Goal: Task Accomplishment & Management: Use online tool/utility

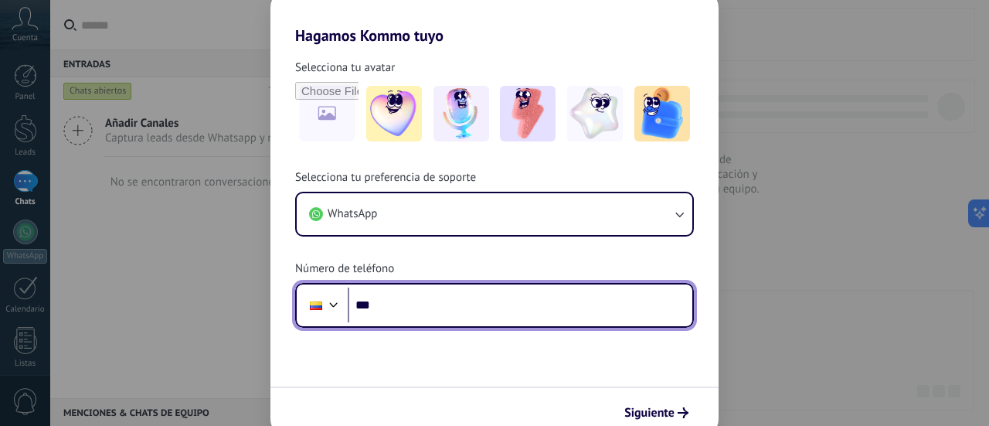
click at [423, 311] on input "***" at bounding box center [520, 305] width 345 height 36
type input "**********"
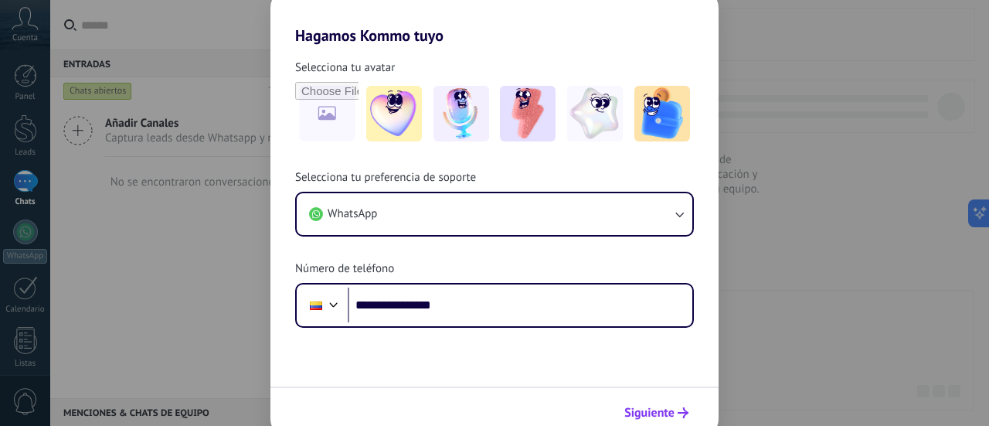
click at [641, 410] on span "Siguiente" at bounding box center [649, 412] width 50 height 11
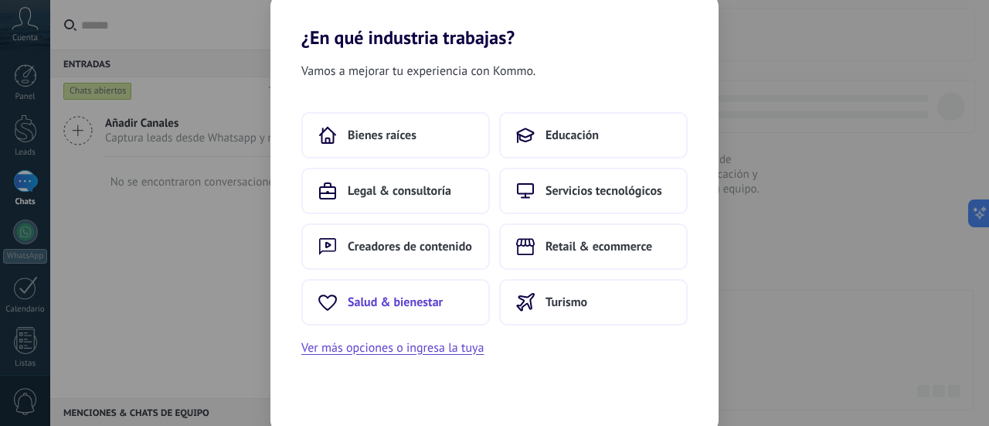
click at [417, 301] on span "Salud & bienestar" at bounding box center [395, 301] width 95 height 15
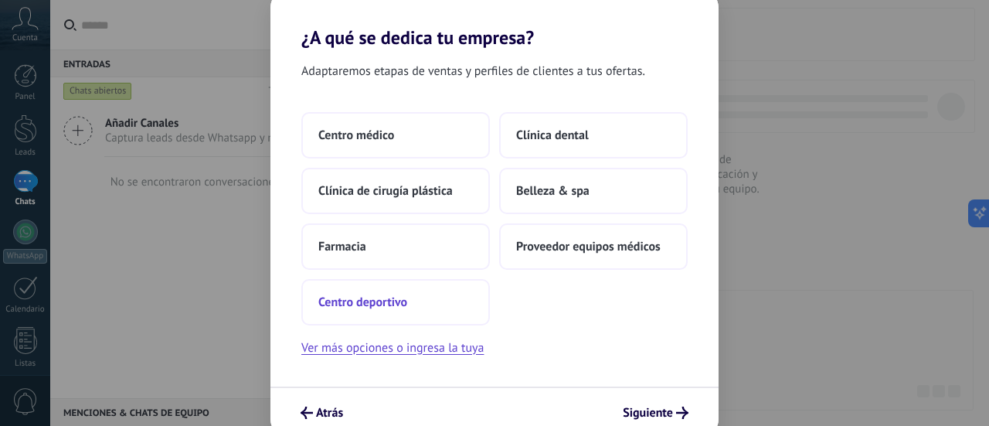
click at [411, 304] on button "Centro deportivo" at bounding box center [395, 302] width 189 height 46
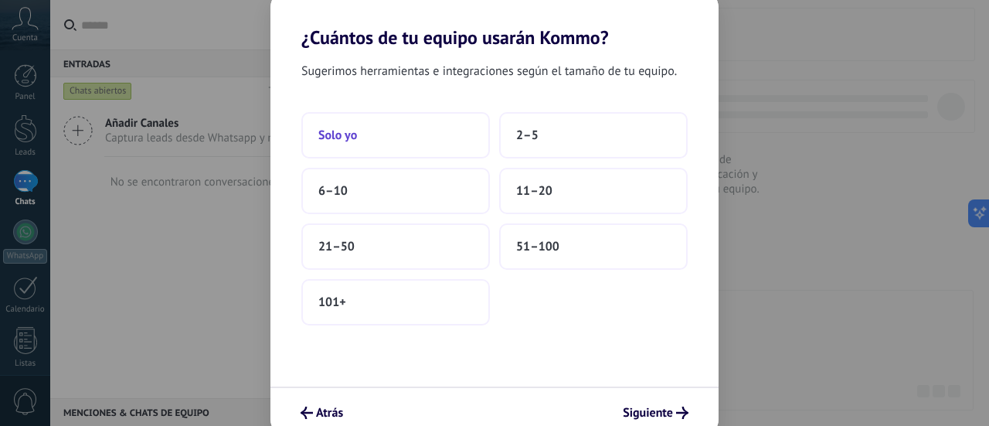
click at [353, 132] on span "Solo yo" at bounding box center [337, 135] width 39 height 15
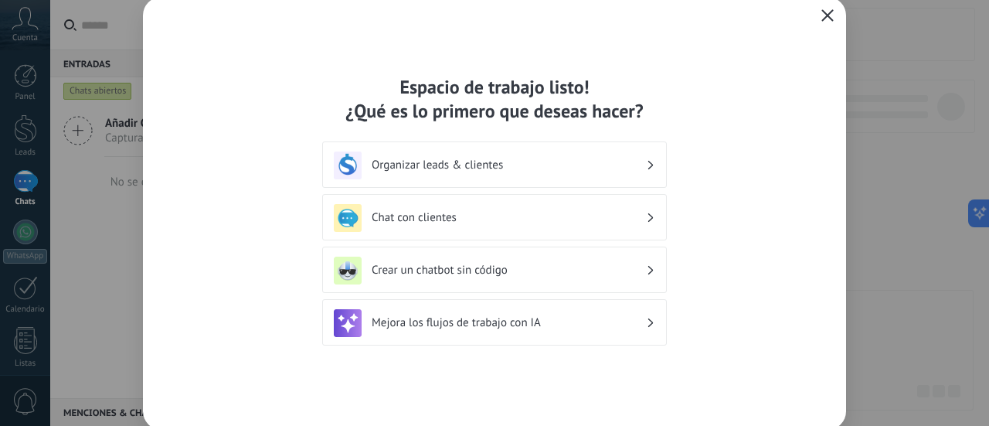
click at [556, 324] on h3 "Mejora los flujos de trabajo con IA" at bounding box center [509, 322] width 274 height 15
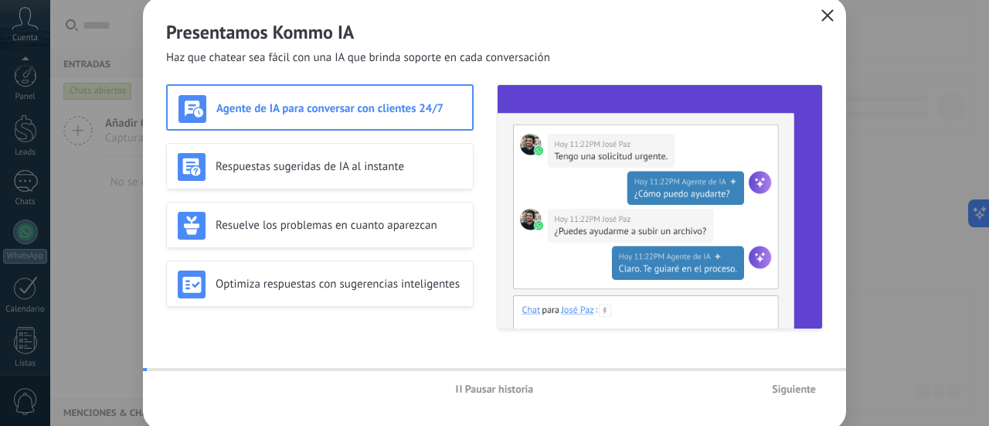
scroll to position [216, 0]
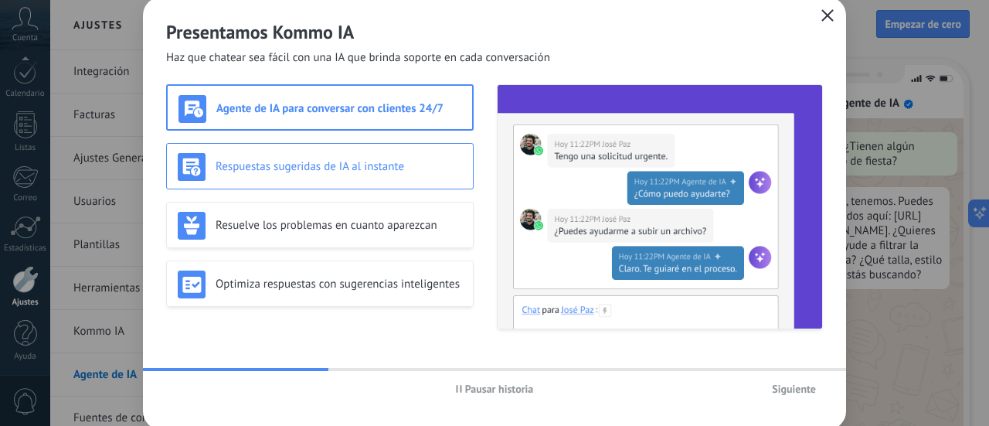
click at [367, 168] on h3 "Respuestas sugeridas de IA al instante" at bounding box center [339, 166] width 247 height 15
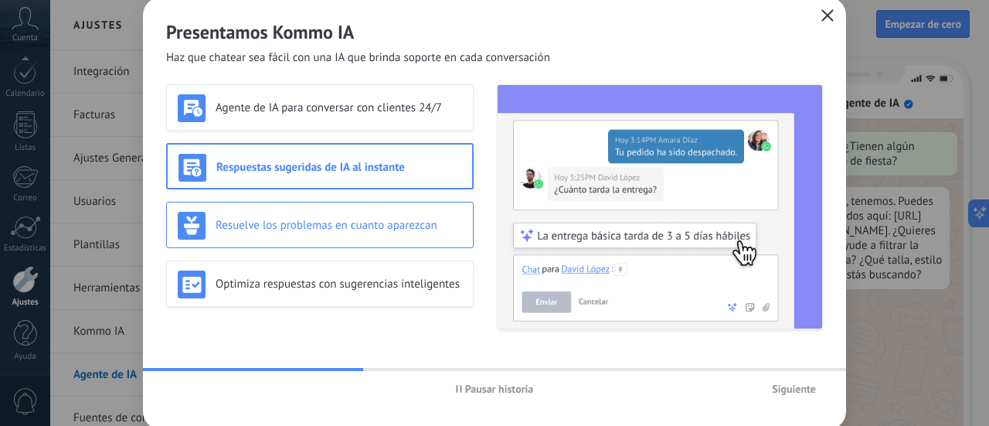
click at [362, 228] on h3 "Resuelve los problemas en cuanto aparezcan" at bounding box center [339, 225] width 247 height 15
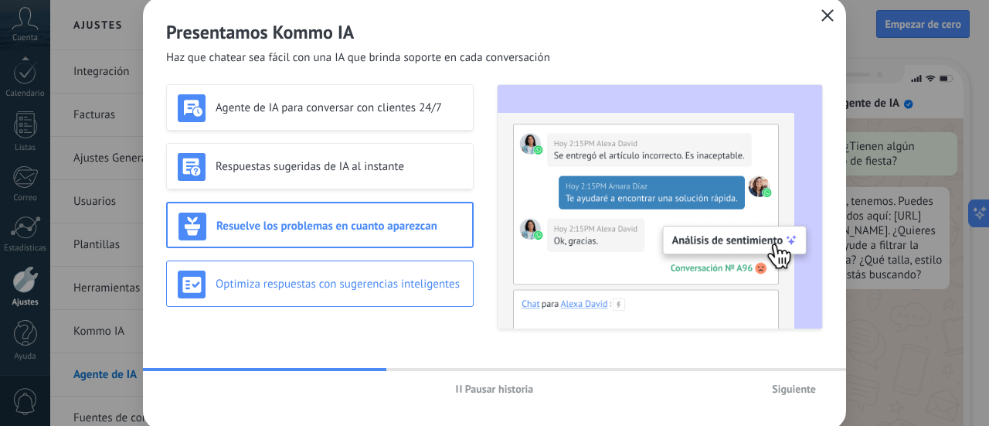
click at [349, 290] on h3 "Optimiza respuestas con sugerencias inteligentes" at bounding box center [339, 284] width 247 height 15
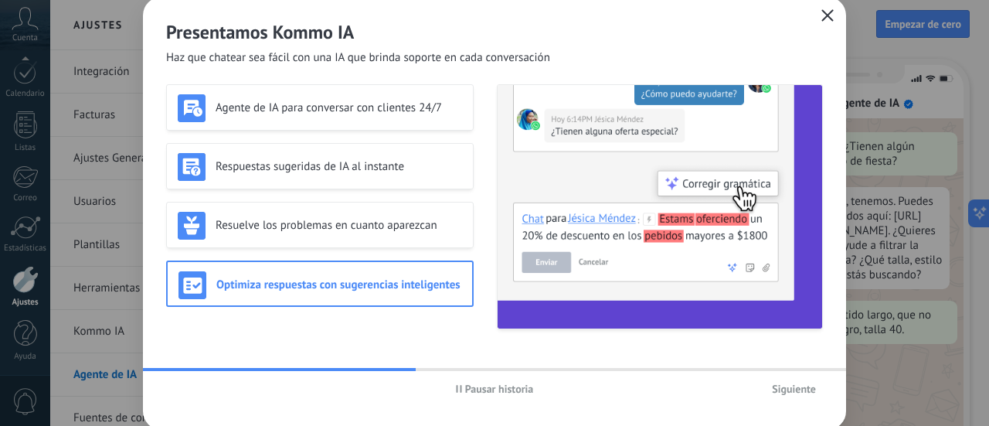
click at [777, 393] on span "Siguiente" at bounding box center [794, 388] width 44 height 11
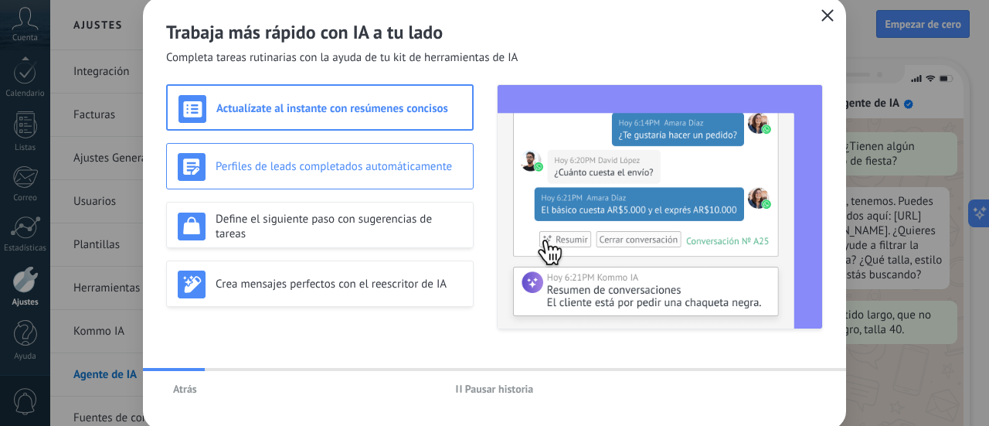
click at [378, 148] on div "Perfiles de leads completados automáticamente" at bounding box center [320, 166] width 308 height 46
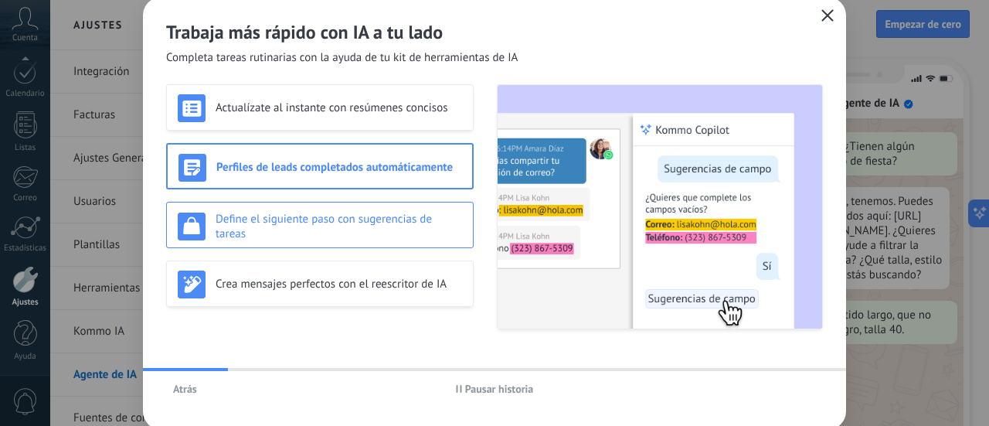
click at [374, 205] on div "Define el siguiente paso con sugerencias de tareas" at bounding box center [320, 225] width 308 height 46
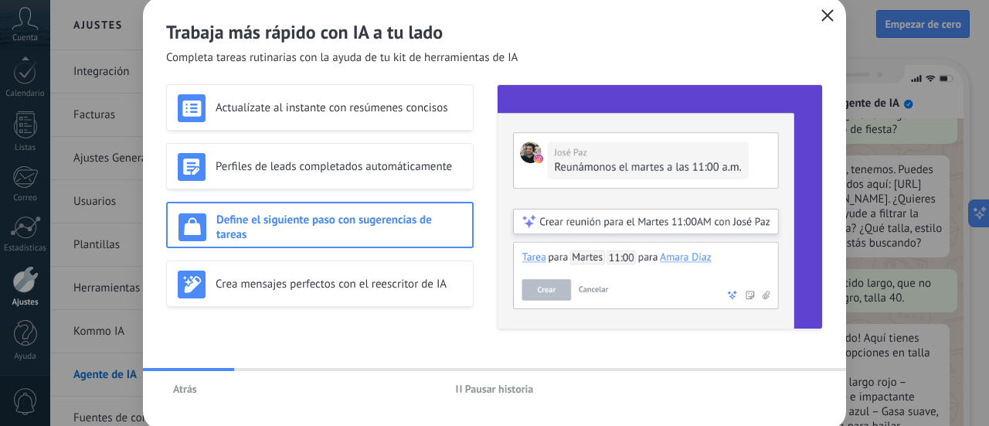
scroll to position [51, 0]
click at [373, 264] on div "Crea mensajes perfectos con el reescritor de IA" at bounding box center [320, 283] width 308 height 46
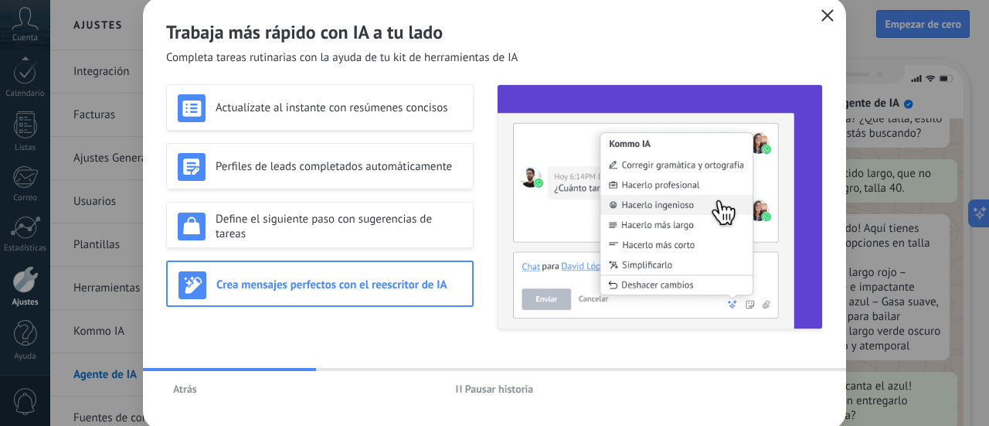
scroll to position [162, 0]
click at [822, 14] on icon "button" at bounding box center [827, 15] width 12 height 12
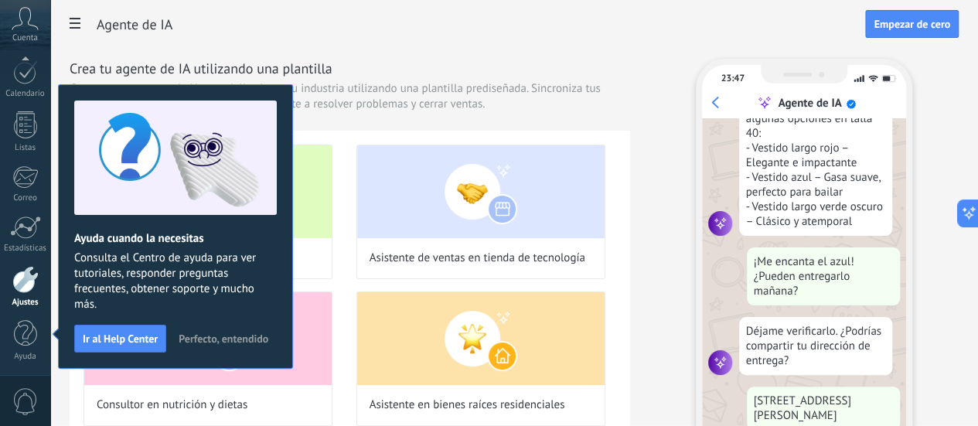
scroll to position [287, 0]
click at [230, 339] on span "Perfecto, entendido" at bounding box center [224, 338] width 90 height 11
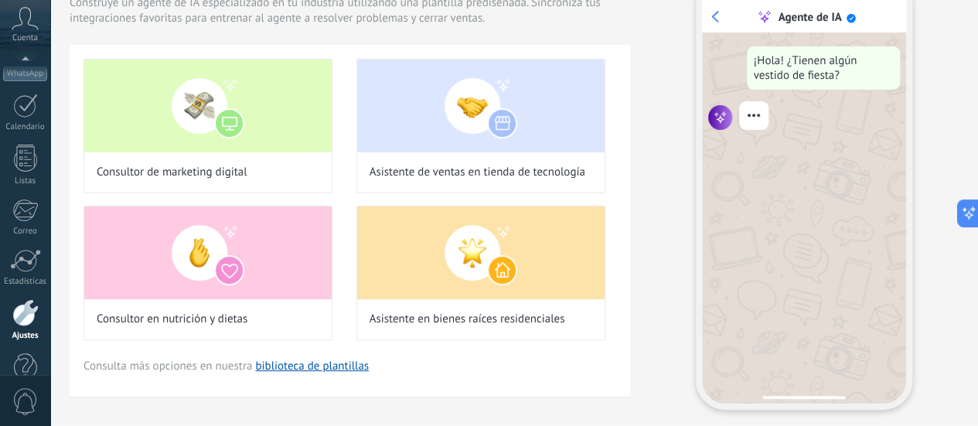
scroll to position [216, 0]
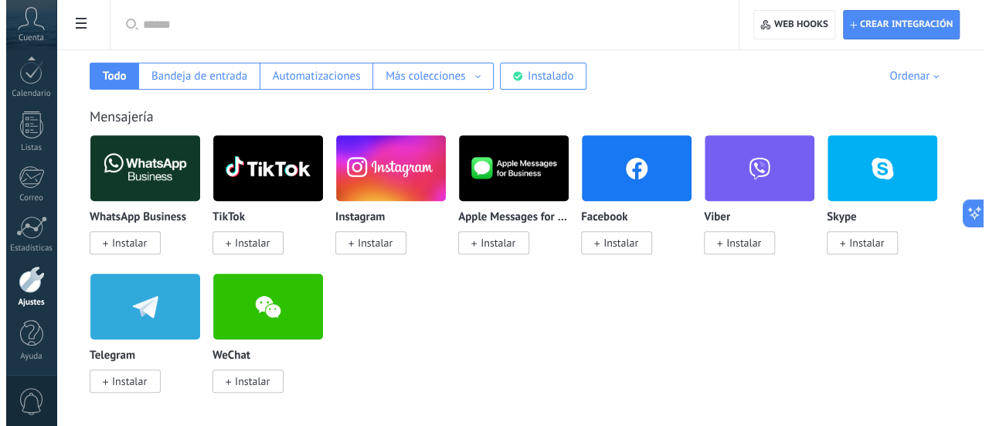
scroll to position [274, 0]
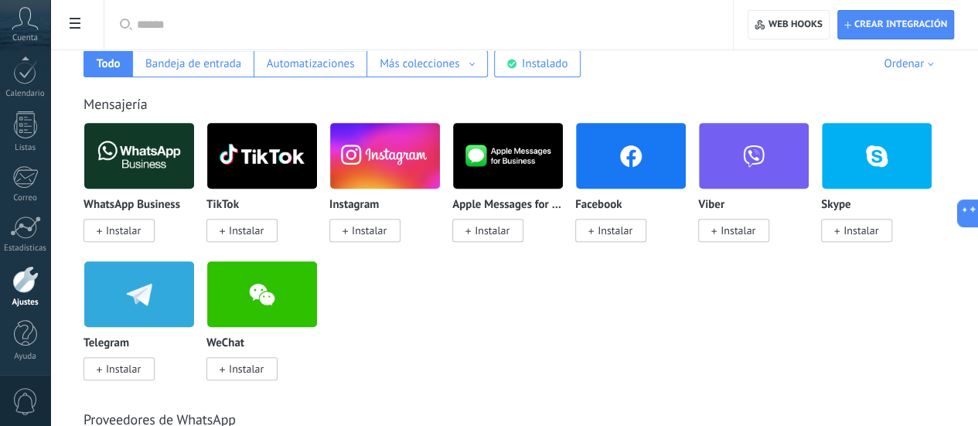
click at [141, 236] on span "Instalar" at bounding box center [123, 230] width 35 height 14
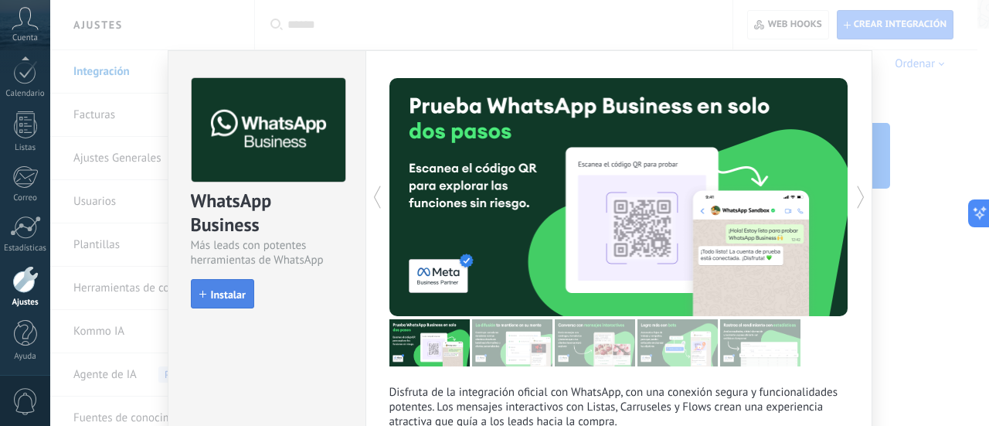
click at [228, 301] on button "Instalar" at bounding box center [222, 293] width 63 height 29
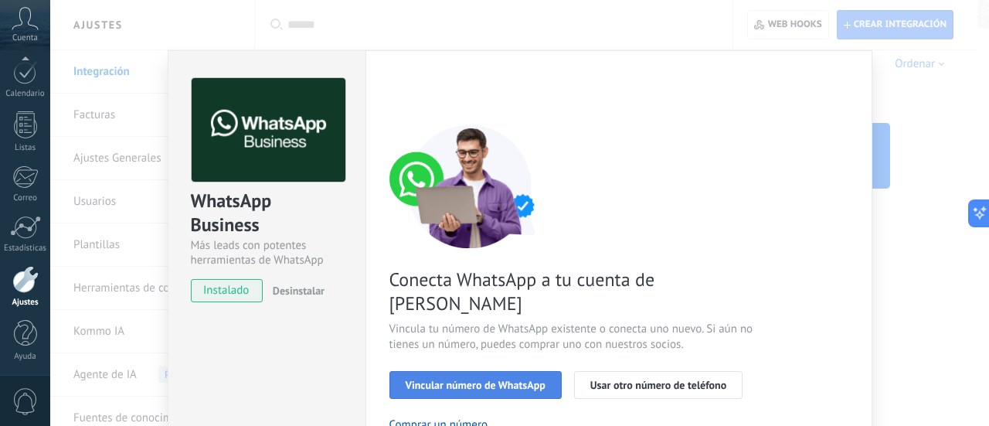
click at [414, 371] on button "Vincular número de WhatsApp" at bounding box center [475, 385] width 172 height 28
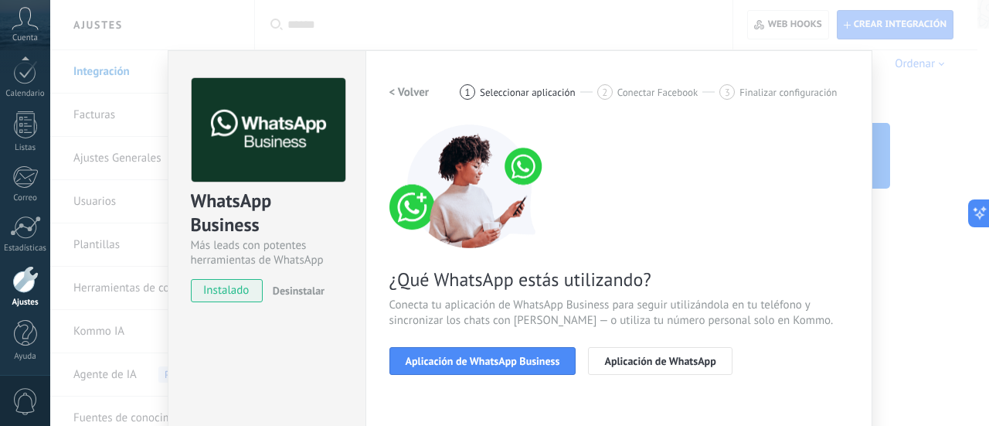
click at [414, 369] on button "Aplicación de WhatsApp Business" at bounding box center [482, 361] width 187 height 28
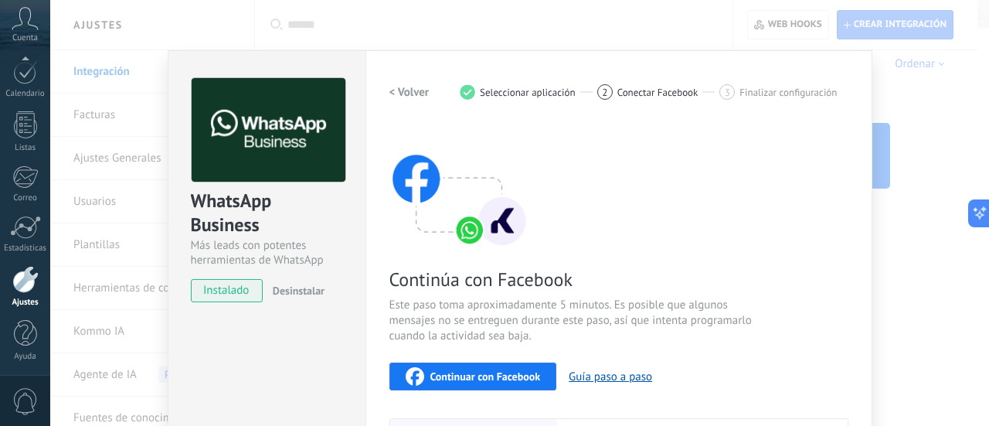
click at [478, 379] on span "Continuar con Facebook" at bounding box center [485, 376] width 111 height 11
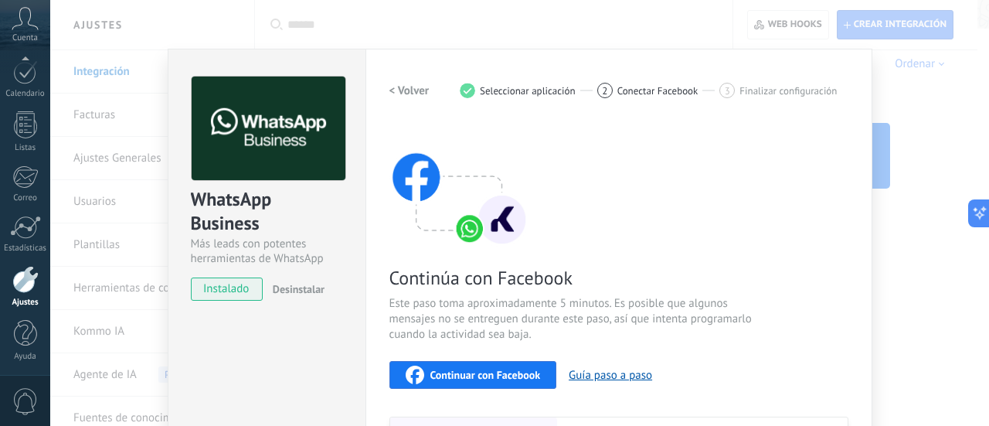
click at [465, 389] on div "Continúa con Facebook Este paso toma aproximadamente 5 minutos. Es posible que …" at bounding box center [618, 331] width 459 height 417
click at [465, 372] on span "Continuar con Facebook" at bounding box center [485, 374] width 111 height 11
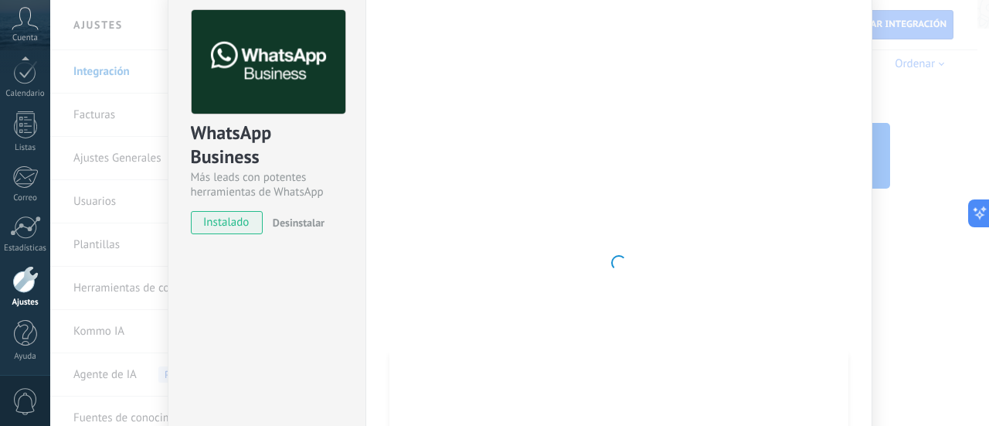
scroll to position [66, 0]
